Goal: Information Seeking & Learning: Learn about a topic

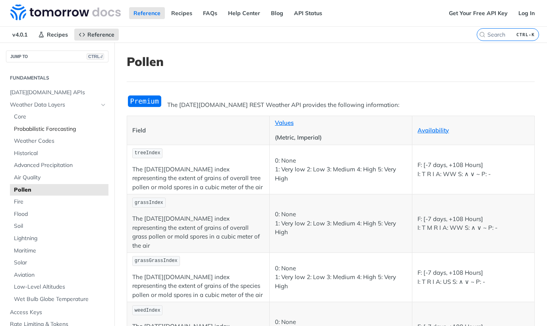
click at [48, 129] on span "Probabilistic Forecasting" at bounding box center [60, 129] width 93 height 8
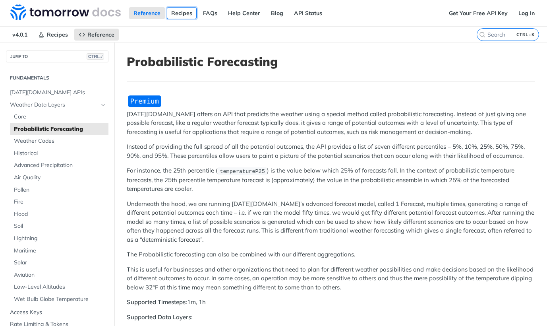
click at [186, 15] on link "Recipes" at bounding box center [182, 13] width 30 height 12
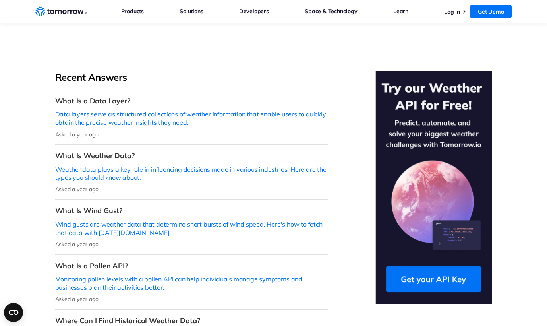
scroll to position [324, 0]
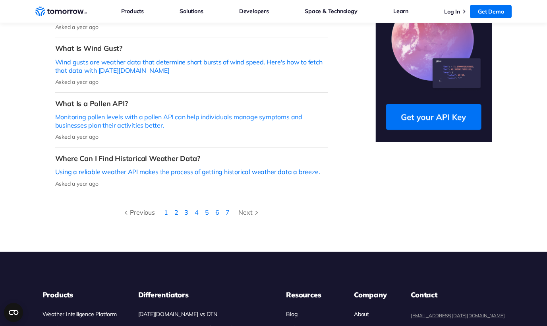
click at [135, 113] on p "Monitoring pollen levels with a pollen API can help individuals manage symptoms…" at bounding box center [191, 121] width 272 height 17
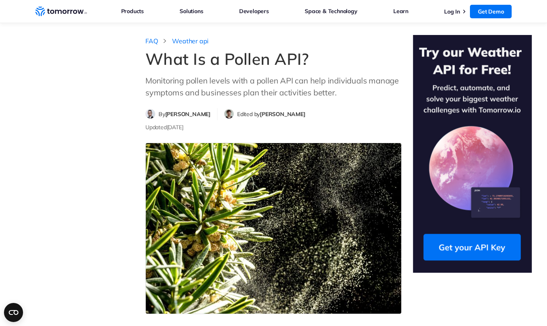
click at [459, 249] on img at bounding box center [472, 153] width 119 height 237
